Goal: Information Seeking & Learning: Understand process/instructions

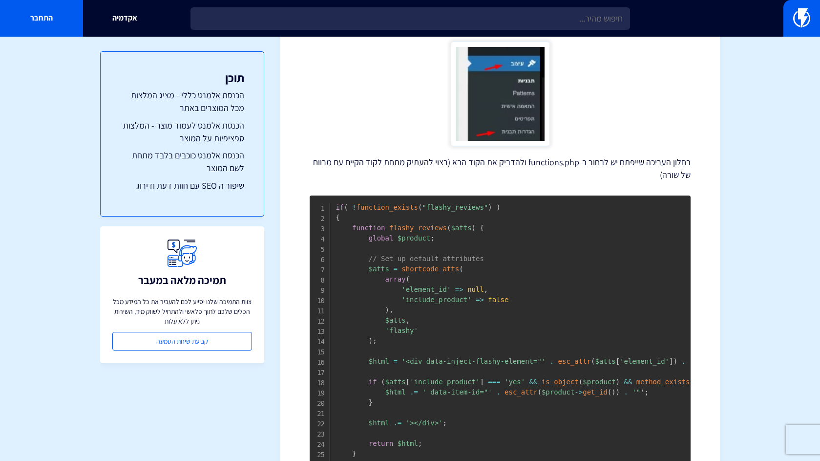
scroll to position [324, 0]
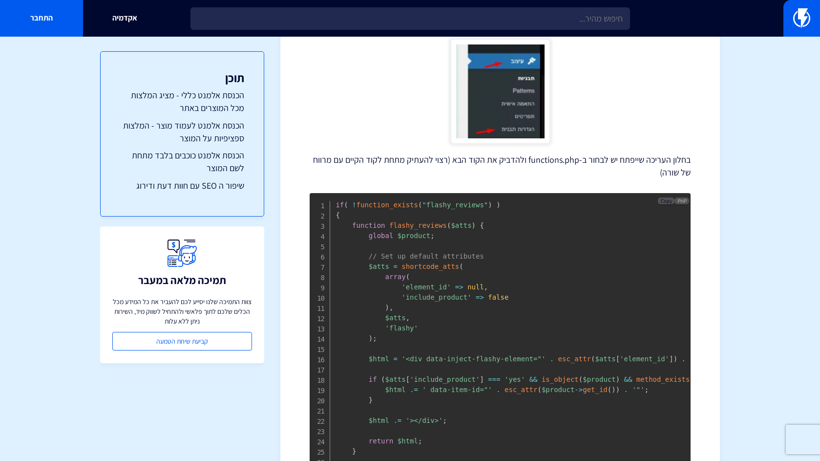
click at [664, 199] on span "Copy" at bounding box center [666, 200] width 11 height 7
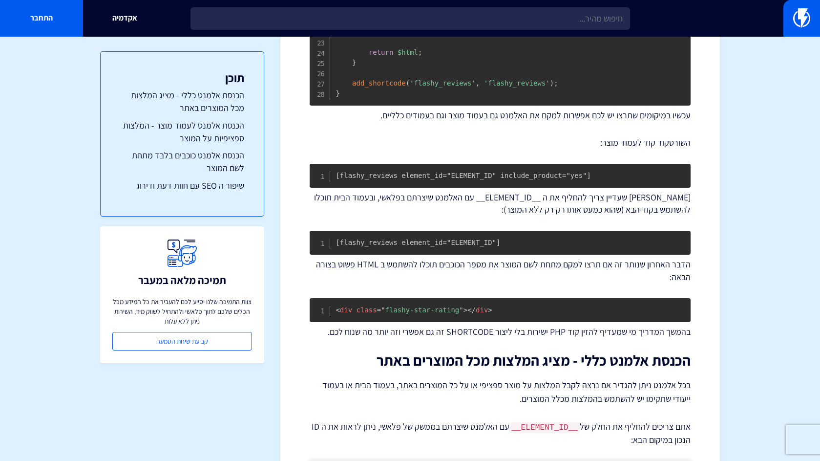
scroll to position [715, 0]
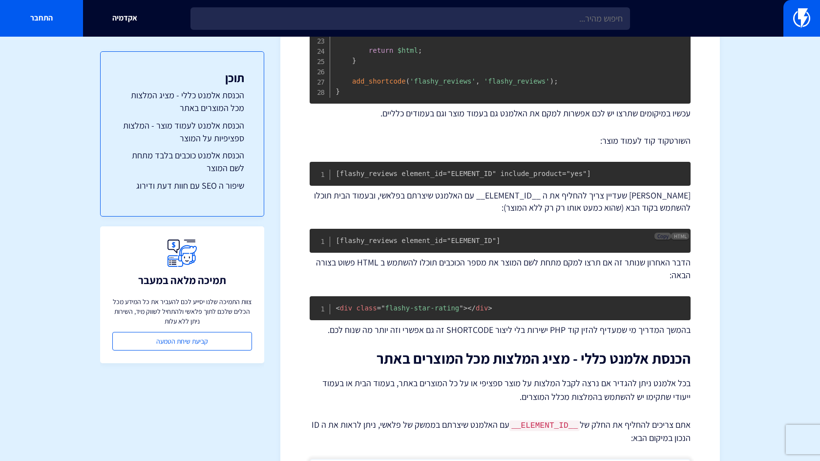
click at [660, 239] on span "Copy" at bounding box center [663, 236] width 11 height 7
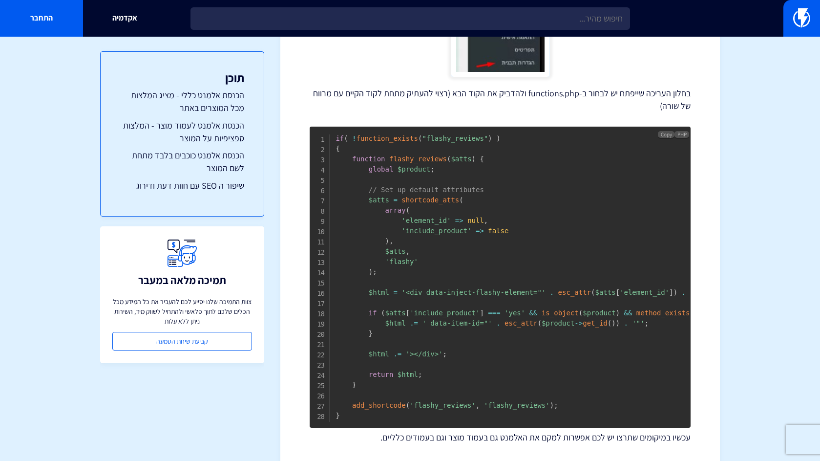
scroll to position [391, 0]
click at [48, 19] on link "התחבר" at bounding box center [41, 18] width 83 height 37
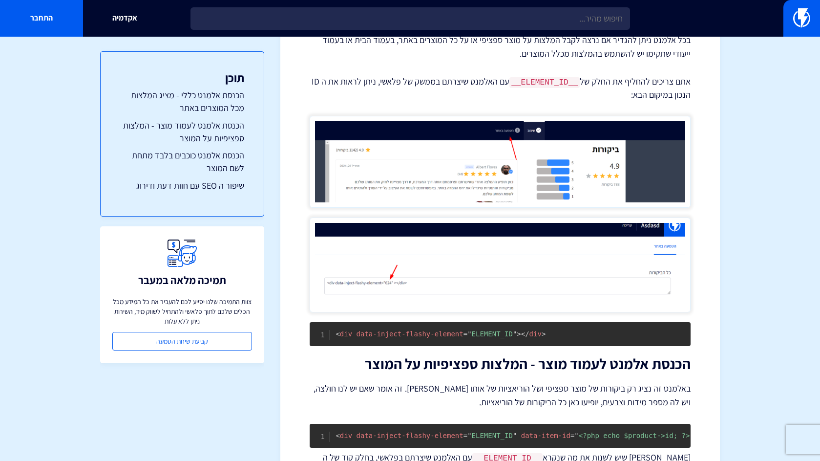
scroll to position [1060, 0]
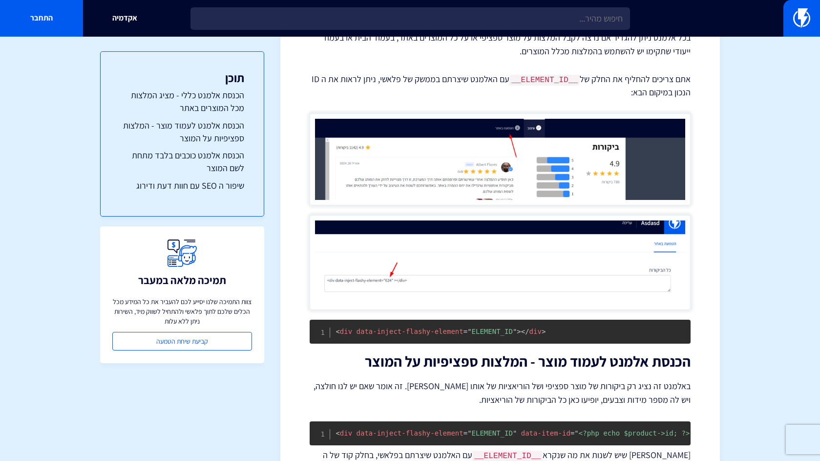
click at [452, 282] on img at bounding box center [500, 262] width 381 height 95
click at [424, 280] on img at bounding box center [500, 262] width 381 height 95
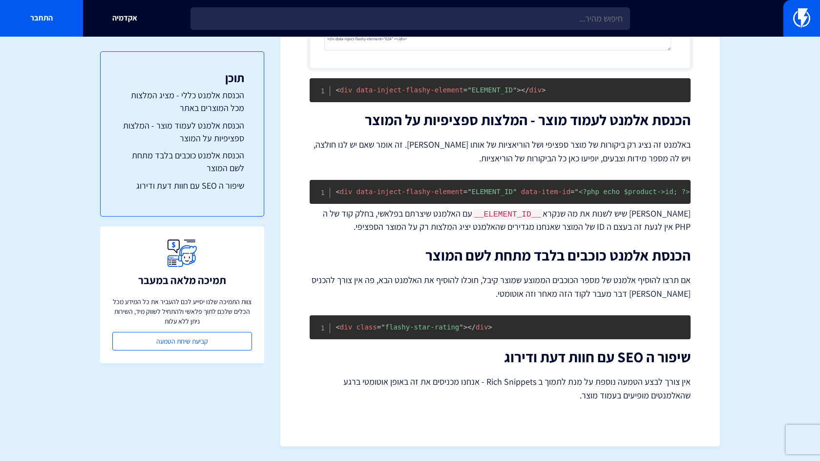
scroll to position [1314, 0]
